Goal: Task Accomplishment & Management: Manage account settings

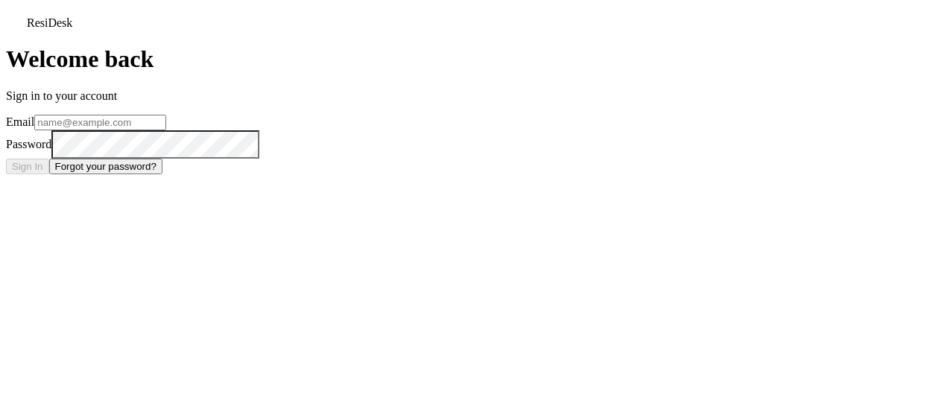
type input "[EMAIL_ADDRESS][DOMAIN_NAME]"
click at [49, 174] on button "Sign In" at bounding box center [27, 167] width 43 height 16
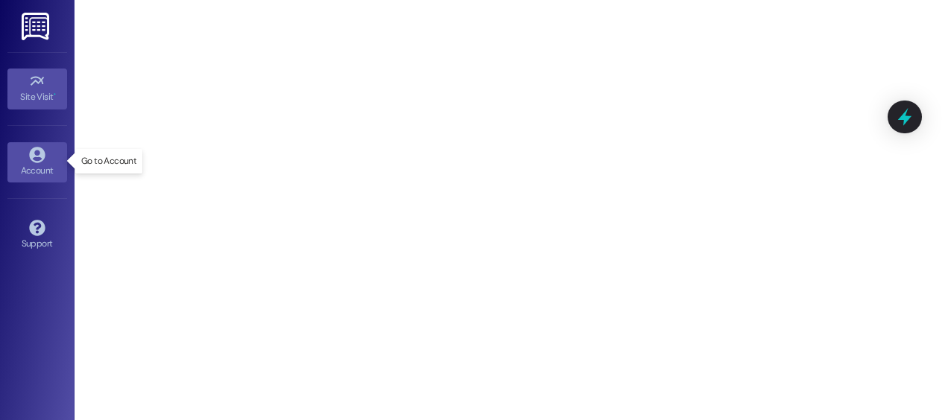
click at [44, 164] on div "Account" at bounding box center [37, 170] width 75 height 15
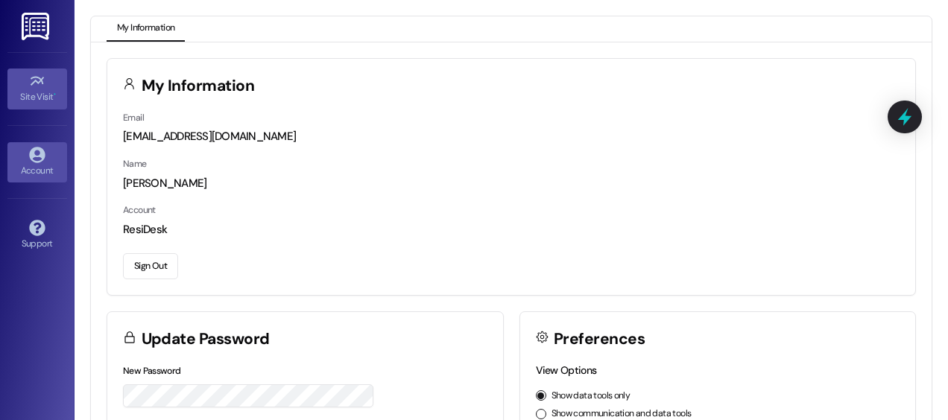
click at [44, 83] on icon at bounding box center [37, 81] width 16 height 16
